Goal: Task Accomplishment & Management: Use online tool/utility

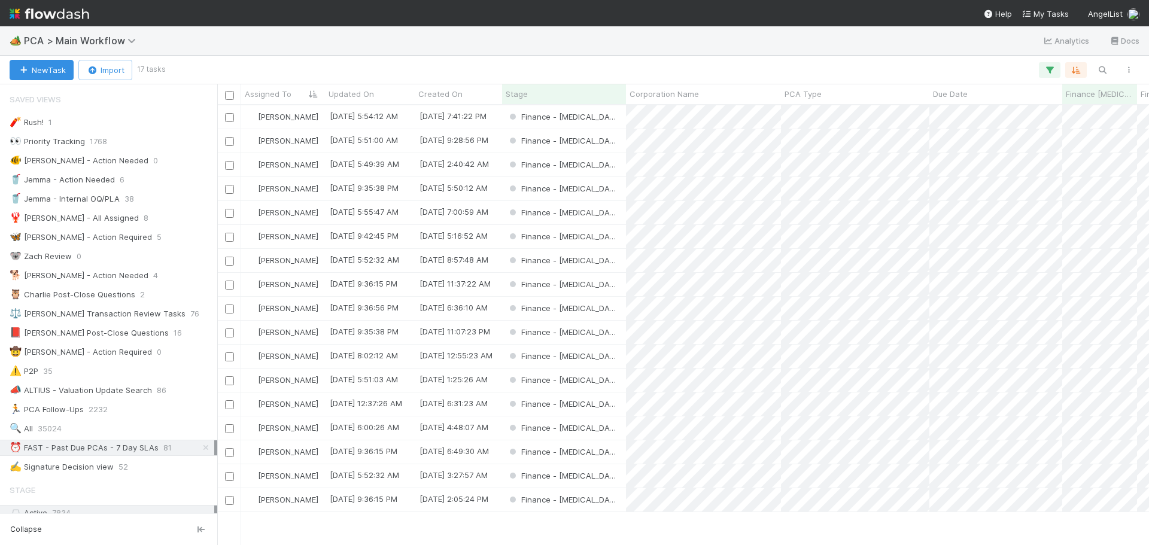
scroll to position [431, 923]
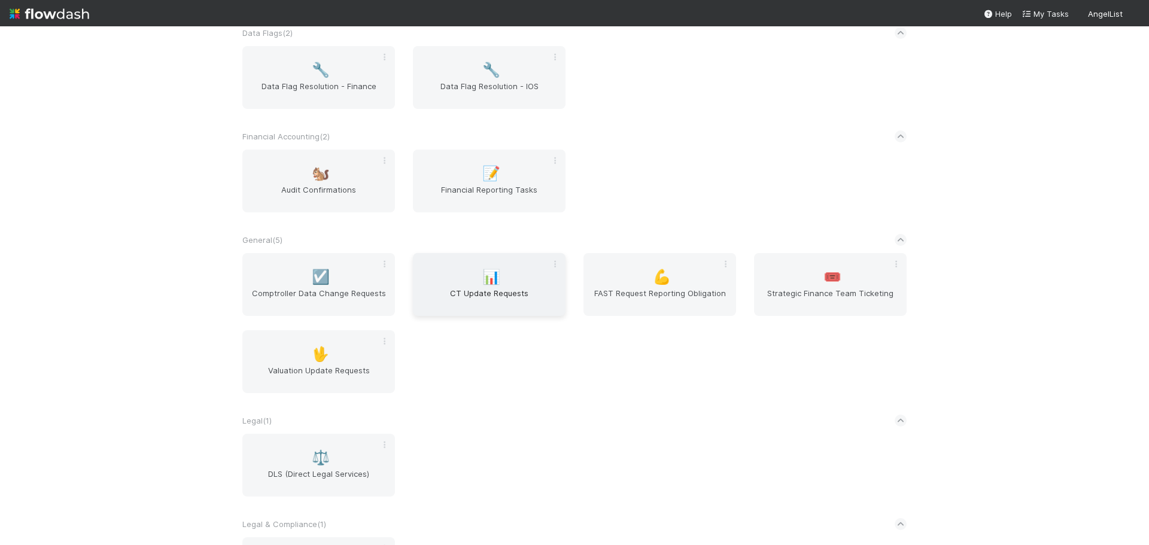
scroll to position [162, 0]
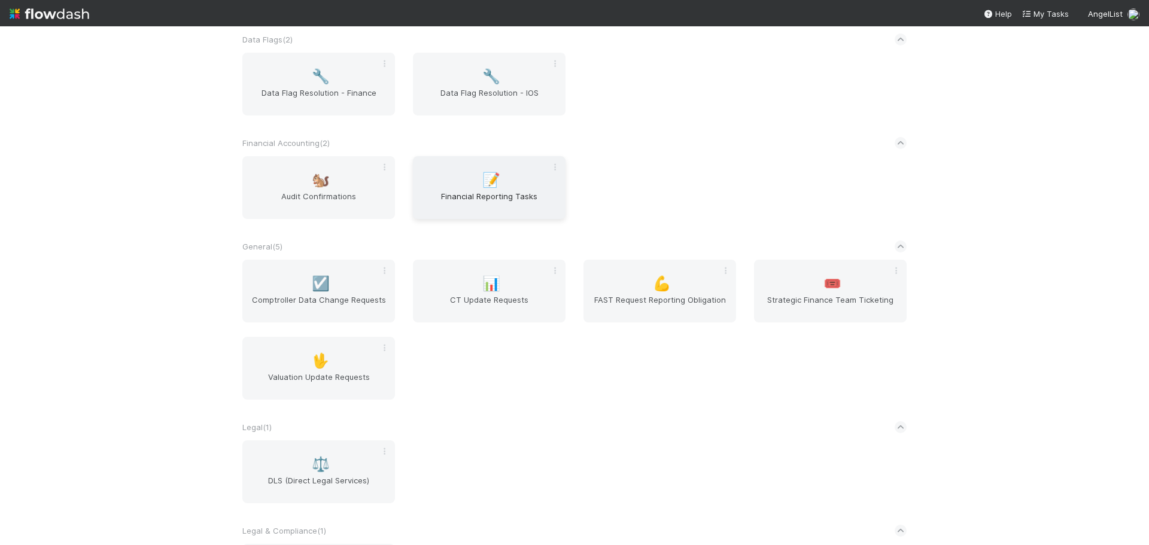
click at [476, 189] on div "📝 Financial Reporting Tasks" at bounding box center [489, 187] width 153 height 63
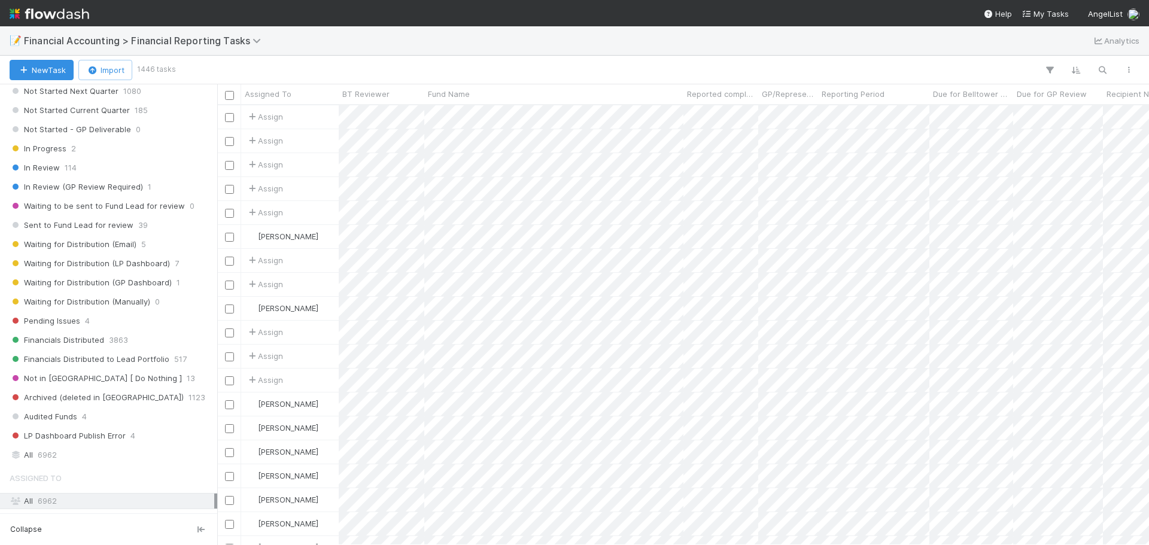
scroll to position [419, 0]
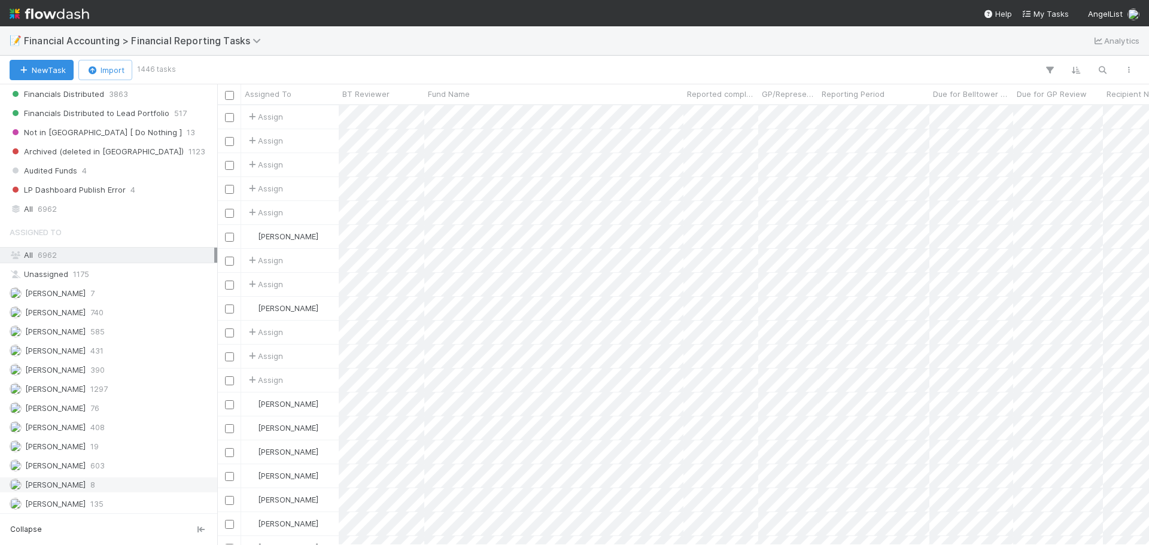
click at [90, 485] on span "8" at bounding box center [92, 484] width 5 height 15
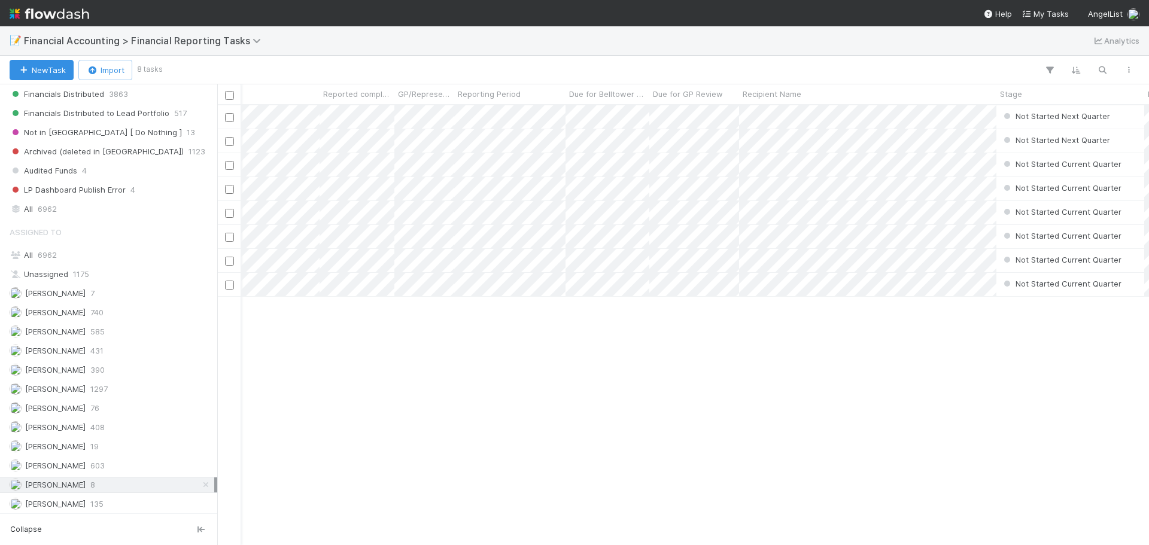
scroll to position [0, 364]
click at [426, 95] on span "GP/Representative wants to review" at bounding box center [424, 94] width 53 height 12
click at [450, 58] on div "Sort ☐ → ☑ Sort ☑ → ☐" at bounding box center [574, 272] width 1149 height 545
drag, startPoint x: 682, startPoint y: 96, endPoint x: 593, endPoint y: 105, distance: 89.7
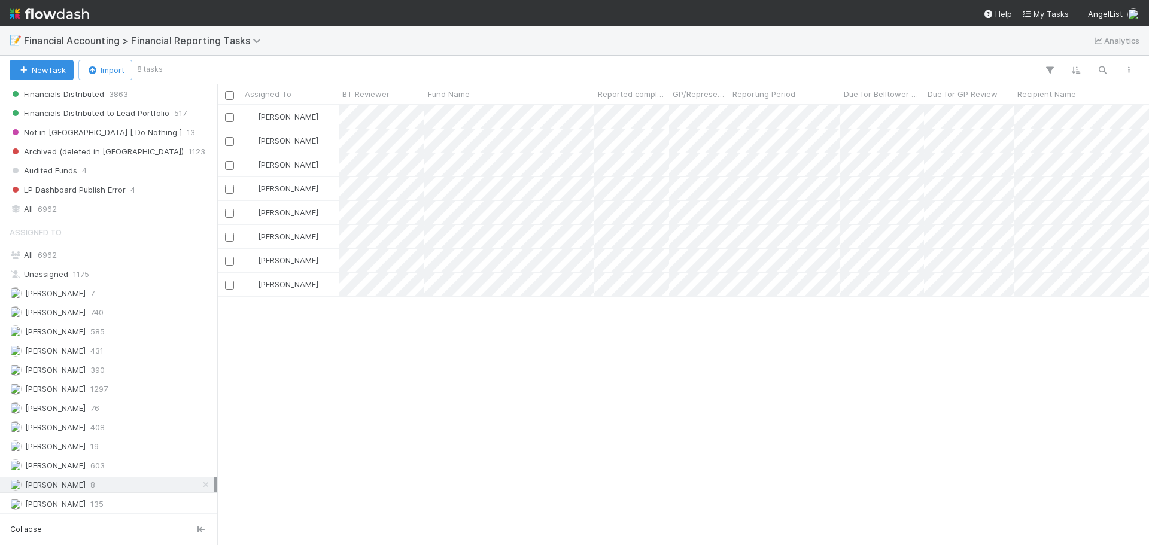
click at [593, 105] on div "Assigned To BT Reviewer Fund Name Reported completed by GP/Representative wants…" at bounding box center [683, 94] width 932 height 21
drag, startPoint x: 667, startPoint y: 95, endPoint x: 652, endPoint y: 104, distance: 17.1
click at [652, 104] on div "Reported completed by" at bounding box center [624, 94] width 60 height 20
drag, startPoint x: 593, startPoint y: 98, endPoint x: 640, endPoint y: 100, distance: 47.3
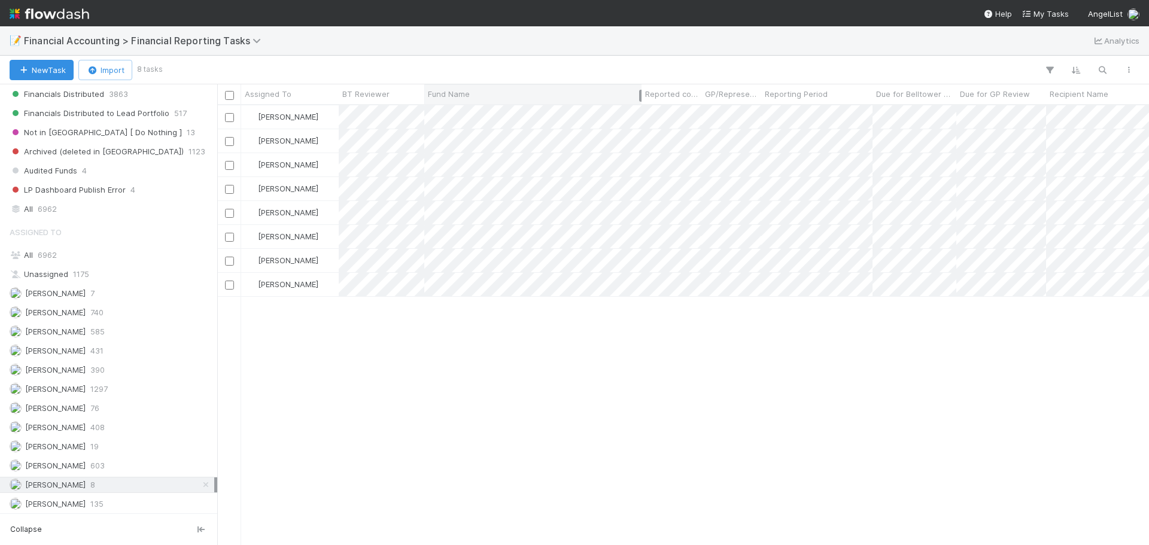
click at [640, 100] on div at bounding box center [640, 96] width 2 height 12
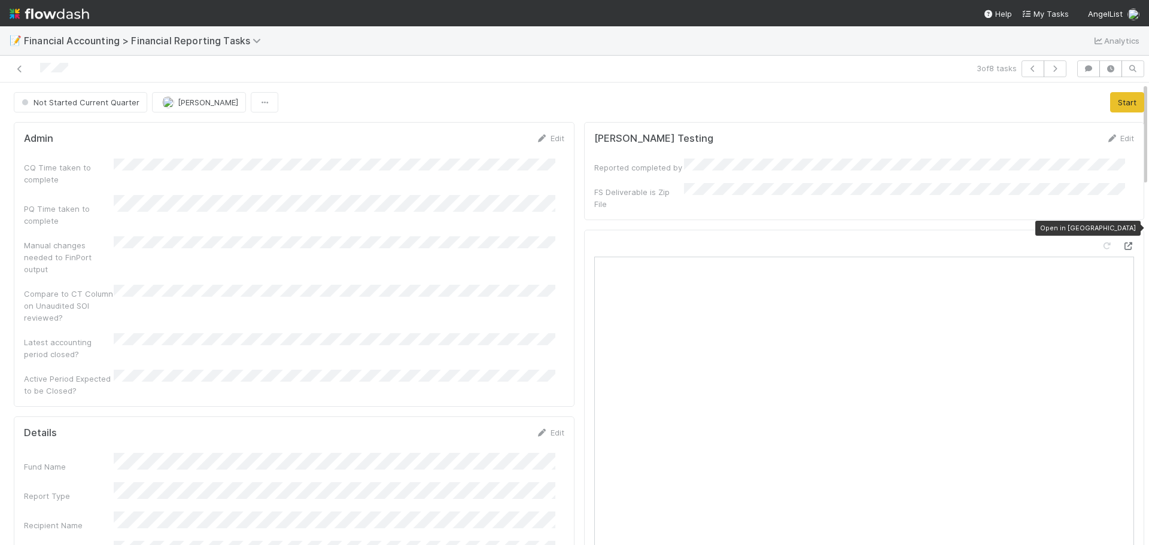
click at [1122, 242] on icon at bounding box center [1128, 246] width 12 height 8
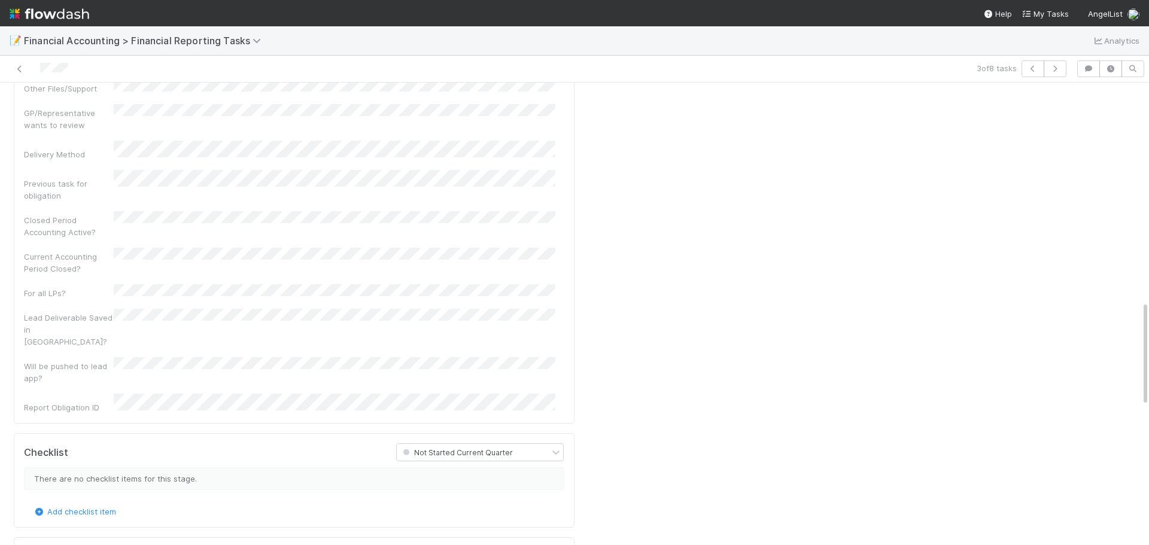
scroll to position [957, 0]
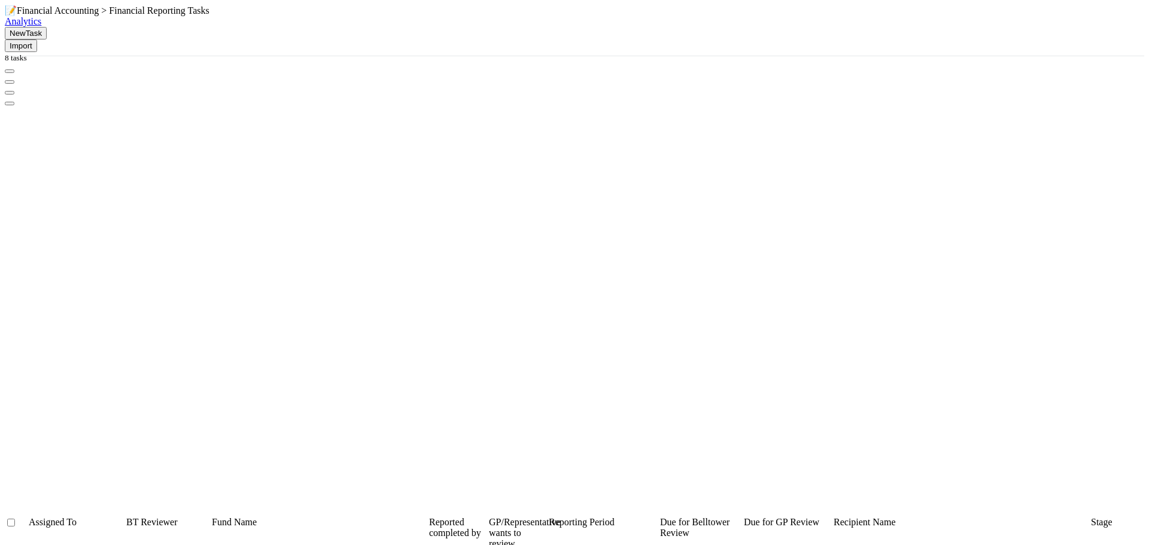
scroll to position [431, 923]
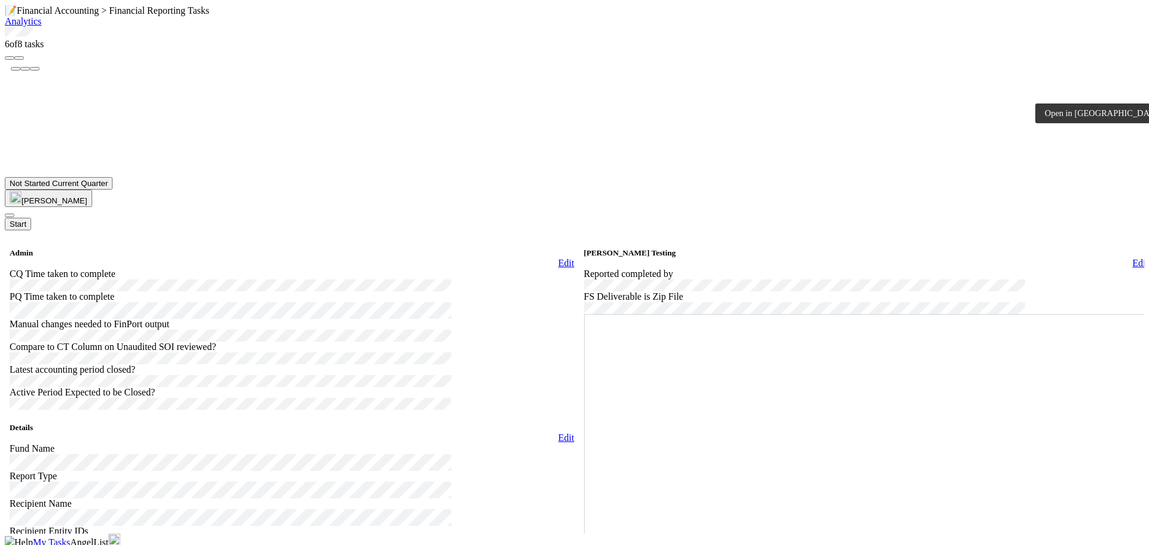
click at [584, 314] on icon at bounding box center [584, 314] width 0 height 0
click at [31, 218] on button "Start" at bounding box center [18, 224] width 26 height 13
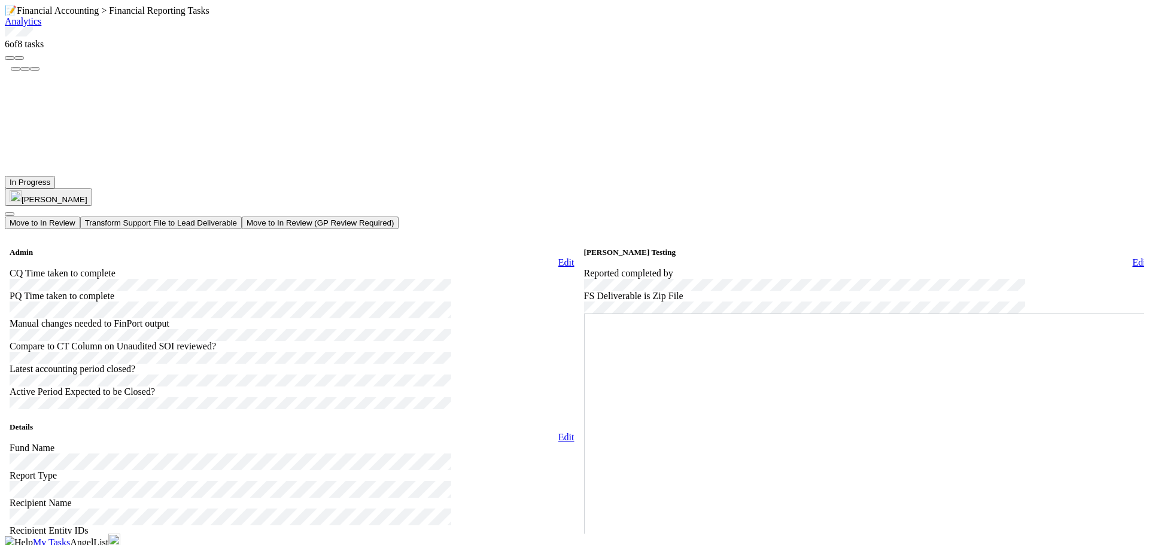
scroll to position [1036, 0]
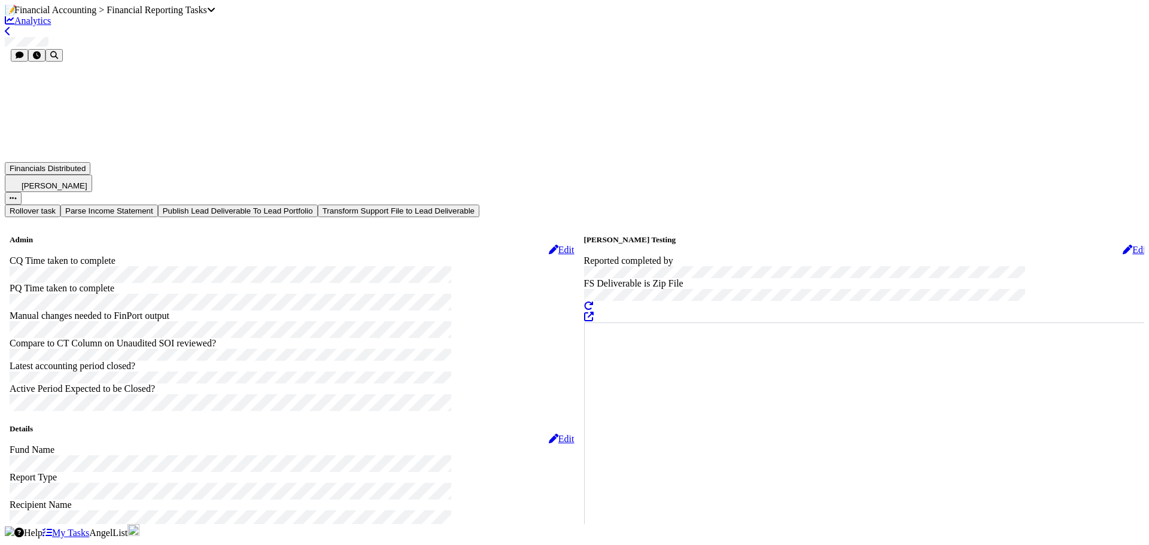
scroll to position [179, 0]
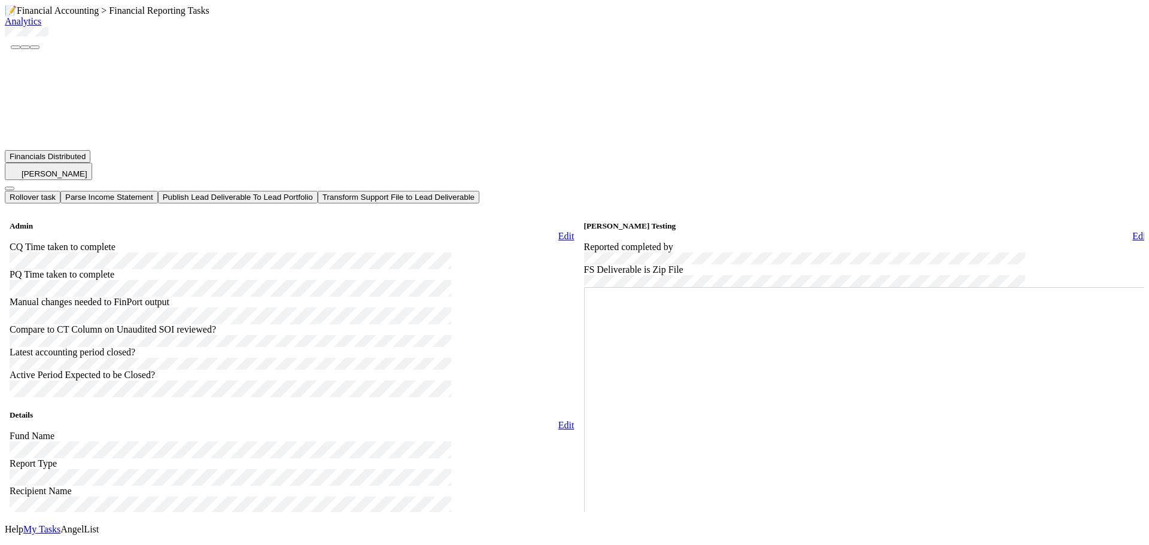
scroll to position [299, 0]
